Goal: Transaction & Acquisition: Purchase product/service

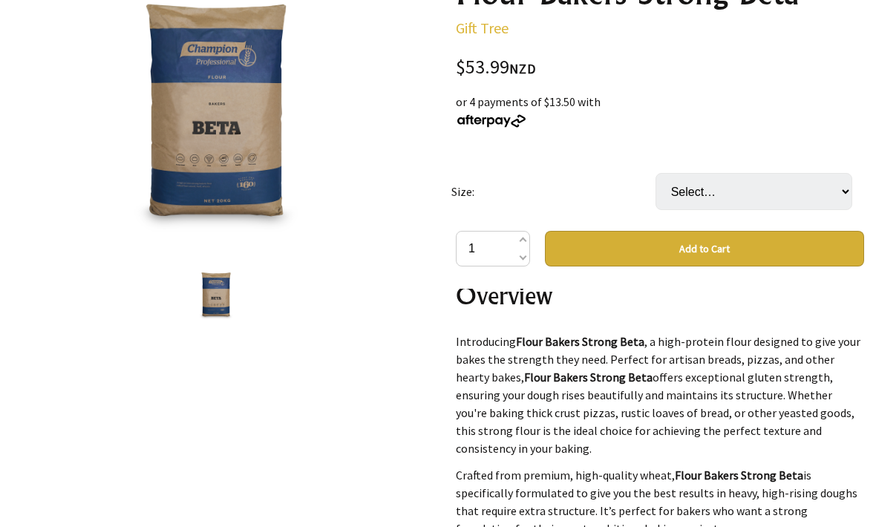
scroll to position [217, 0]
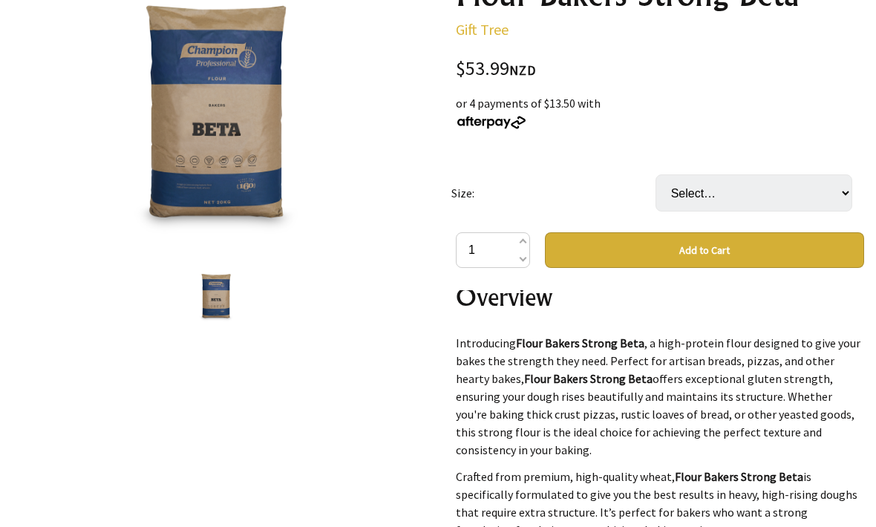
click at [217, 313] on img at bounding box center [216, 296] width 56 height 56
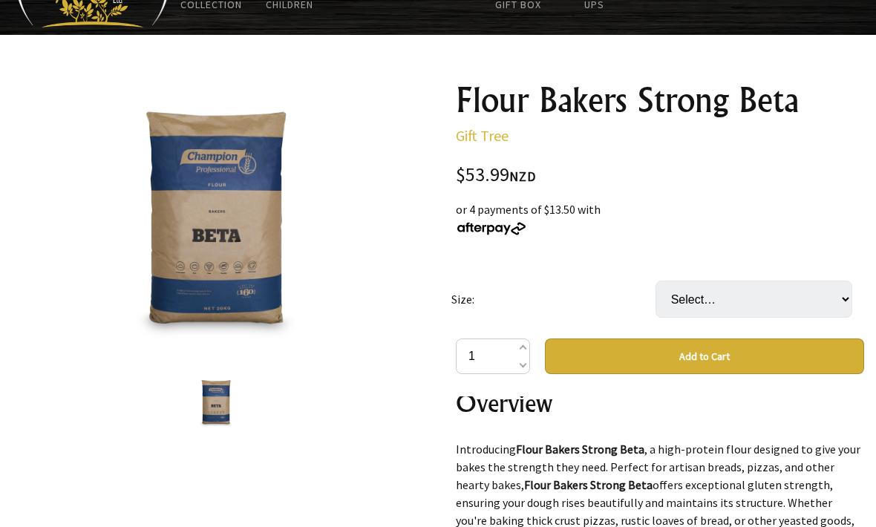
click at [209, 218] on img at bounding box center [216, 219] width 272 height 272
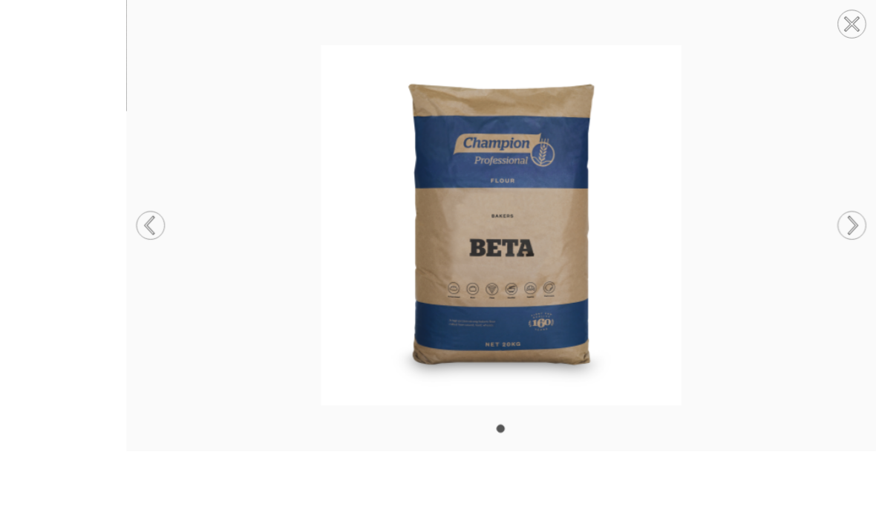
scroll to position [194, 0]
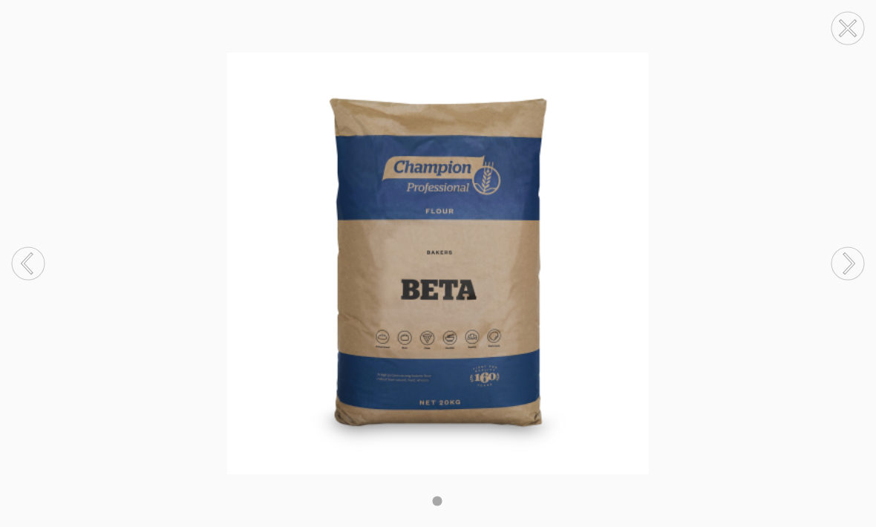
click at [621, 229] on img at bounding box center [438, 264] width 876 height 422
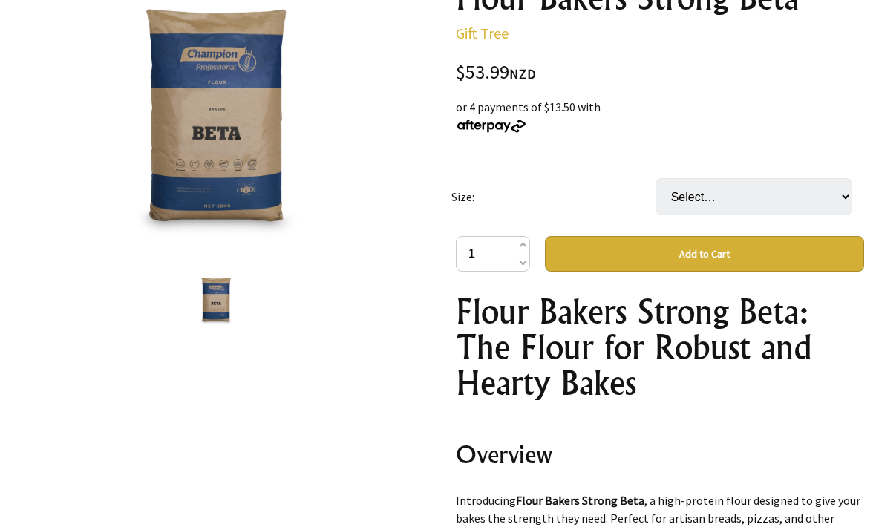
scroll to position [213, 0]
click at [759, 254] on button "Add to Cart" at bounding box center [704, 254] width 319 height 36
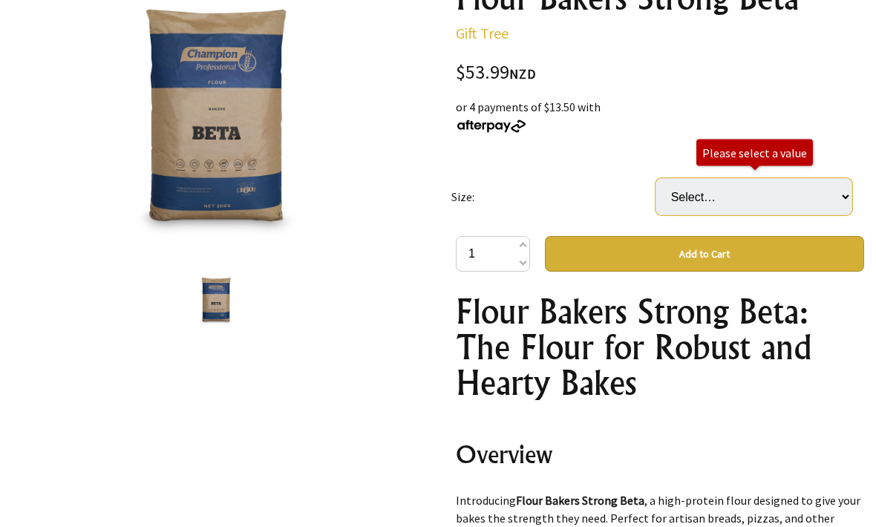
select select "Bag (20KG)"
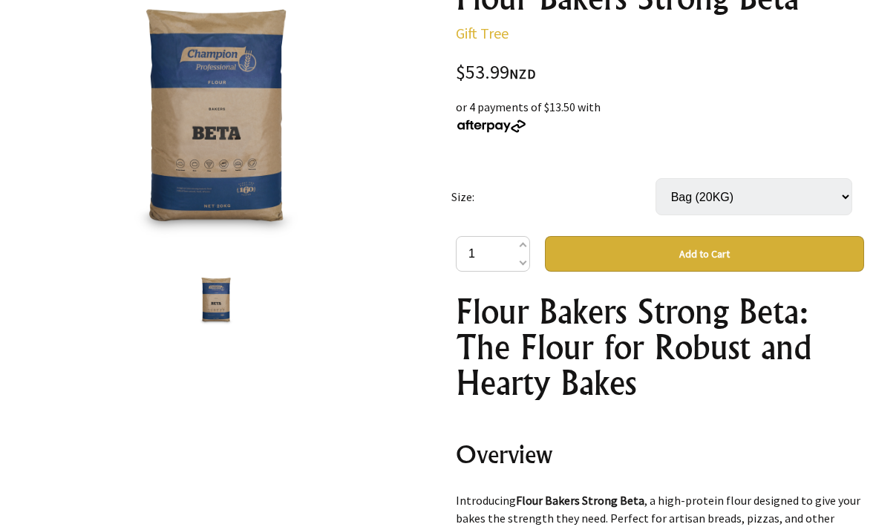
click at [792, 252] on button "Add to Cart" at bounding box center [704, 254] width 319 height 36
